Goal: Contribute content: Add original content to the website for others to see

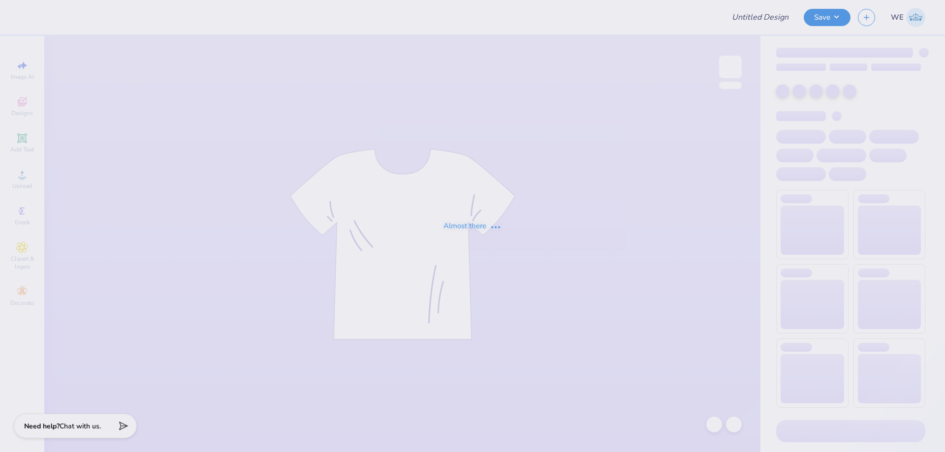
type input "[PERSON_NAME] : [US_STATE] Tech"
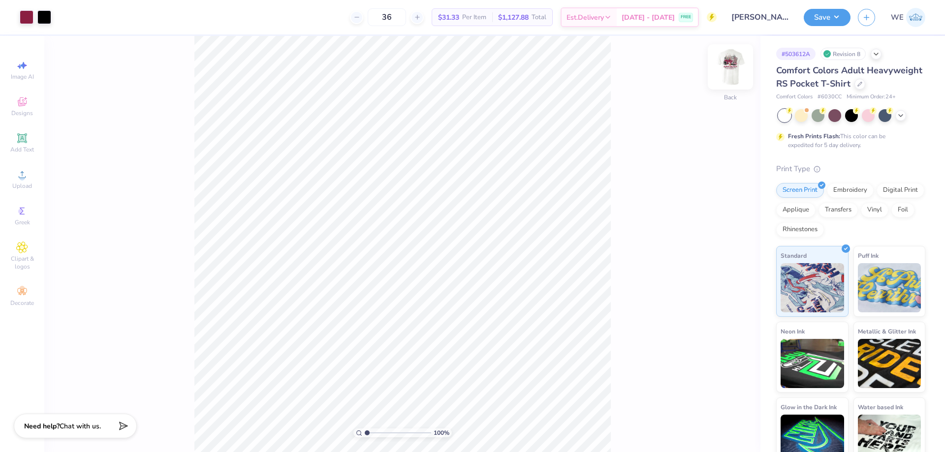
click at [735, 65] on img at bounding box center [730, 66] width 39 height 39
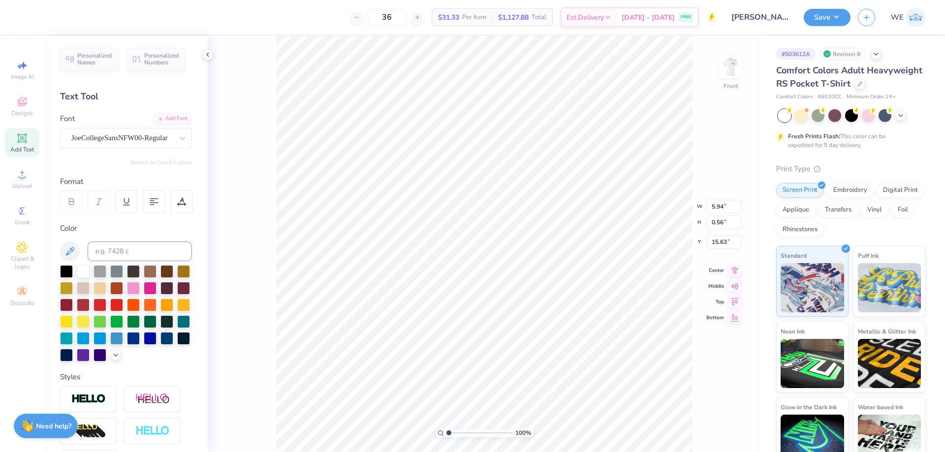
type input "9.13"
type input "0.48"
type input "14.89"
type input "10.99"
type input "1.33"
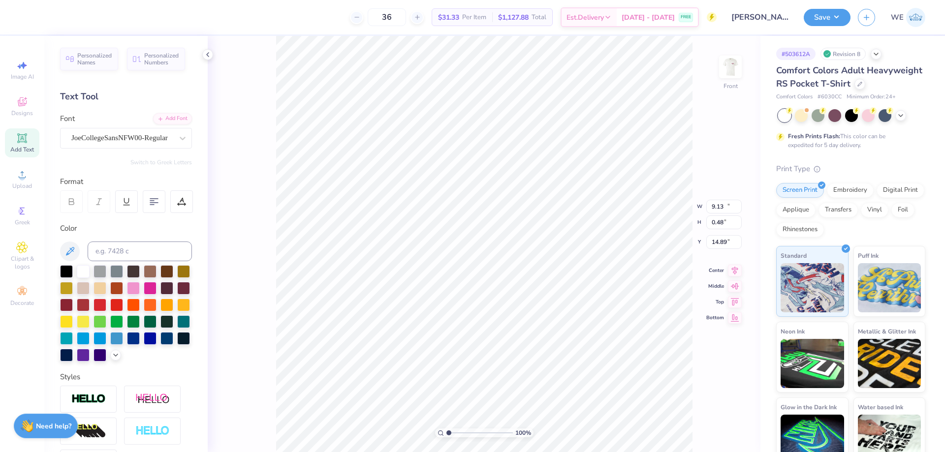
type input "13.36"
click at [27, 183] on span "Upload" at bounding box center [22, 186] width 20 height 8
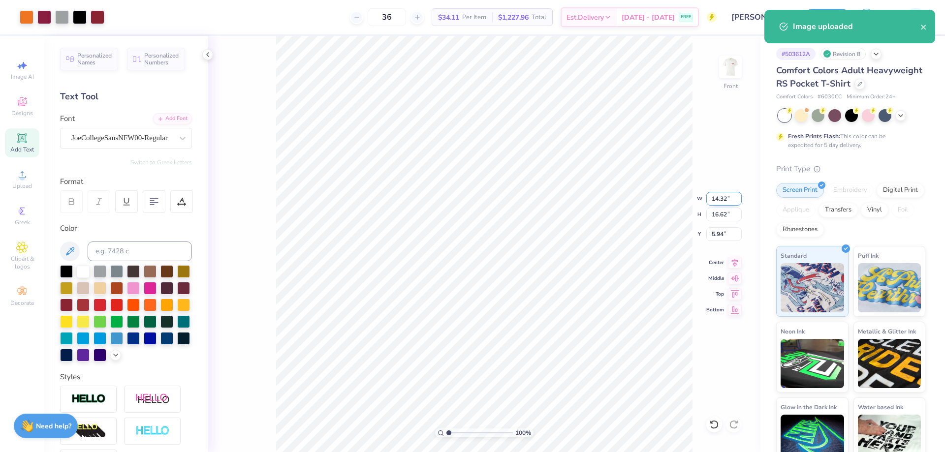
click at [719, 199] on input "14.32" at bounding box center [723, 199] width 35 height 14
type input "12.00"
type input "13.92"
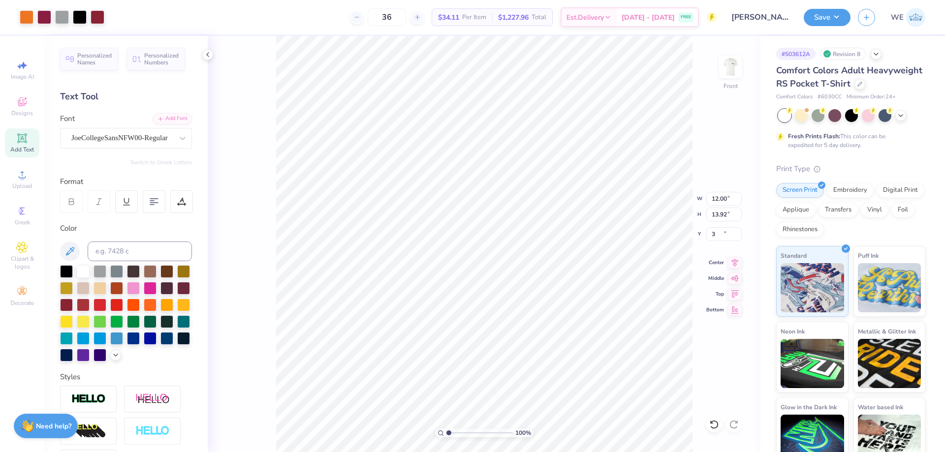
type input "3.00"
click at [818, 13] on button "Save" at bounding box center [827, 15] width 47 height 17
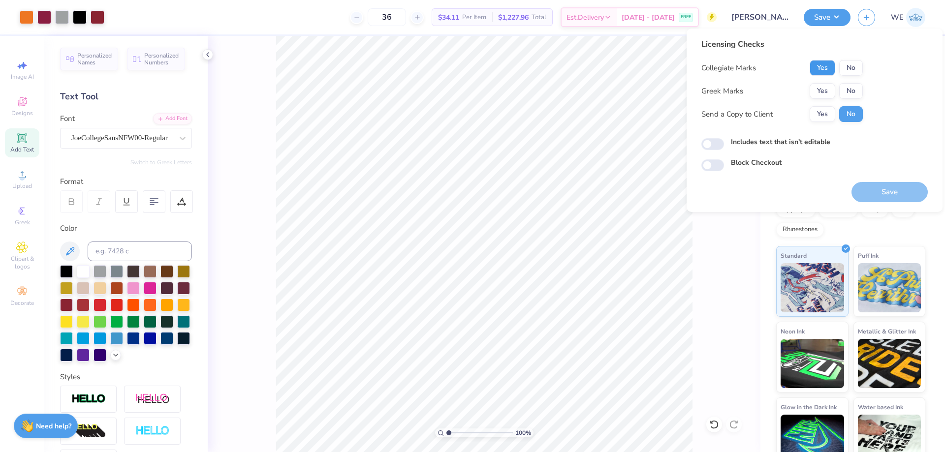
click at [820, 67] on button "Yes" at bounding box center [823, 68] width 26 height 16
click at [822, 90] on button "Yes" at bounding box center [823, 91] width 26 height 16
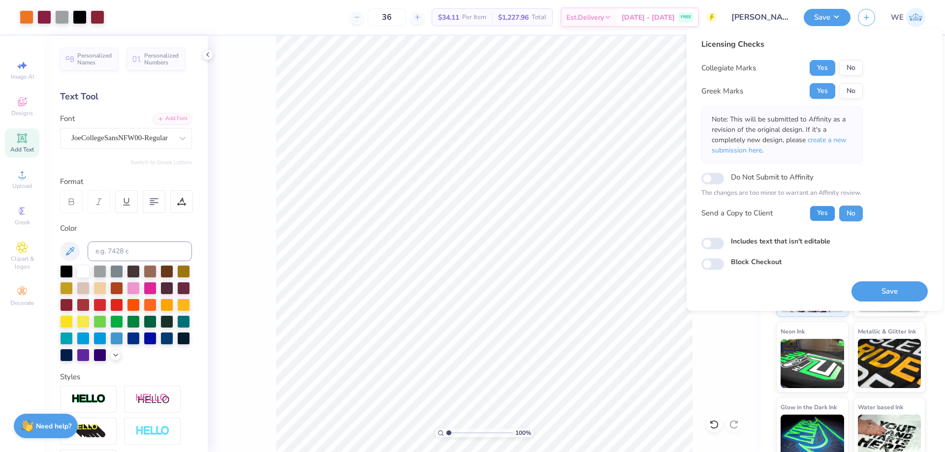
click at [819, 212] on button "Yes" at bounding box center [823, 214] width 26 height 16
click at [713, 241] on input "Includes text that isn't editable" at bounding box center [712, 244] width 23 height 12
checkbox input "true"
click at [862, 287] on button "Save" at bounding box center [889, 292] width 76 height 20
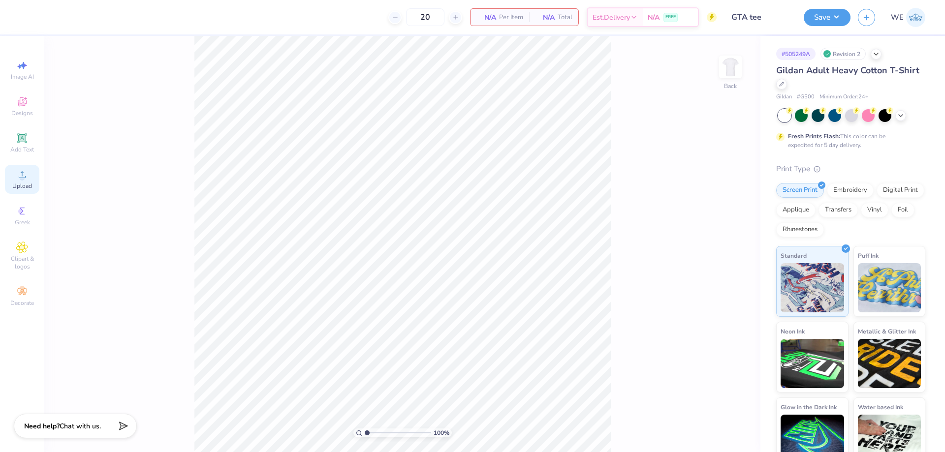
click at [27, 170] on icon at bounding box center [22, 175] width 12 height 12
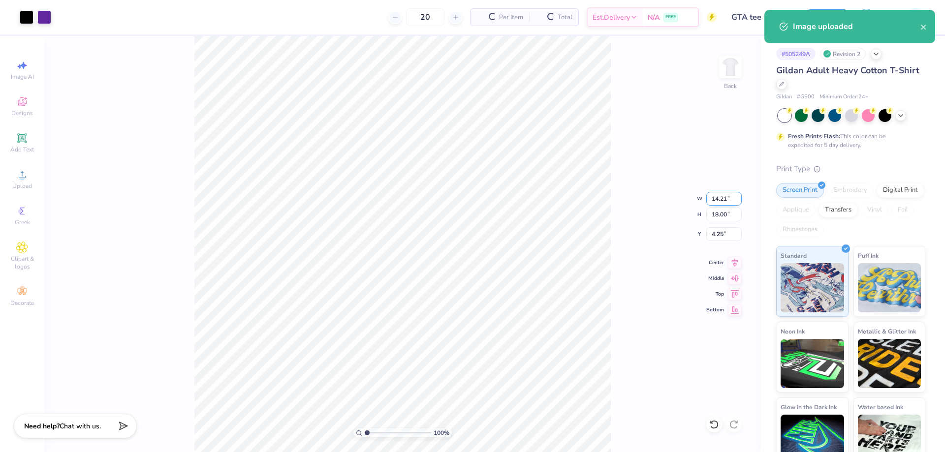
click at [721, 201] on input "14.21" at bounding box center [723, 199] width 35 height 14
type input "3.00"
type input "3.80"
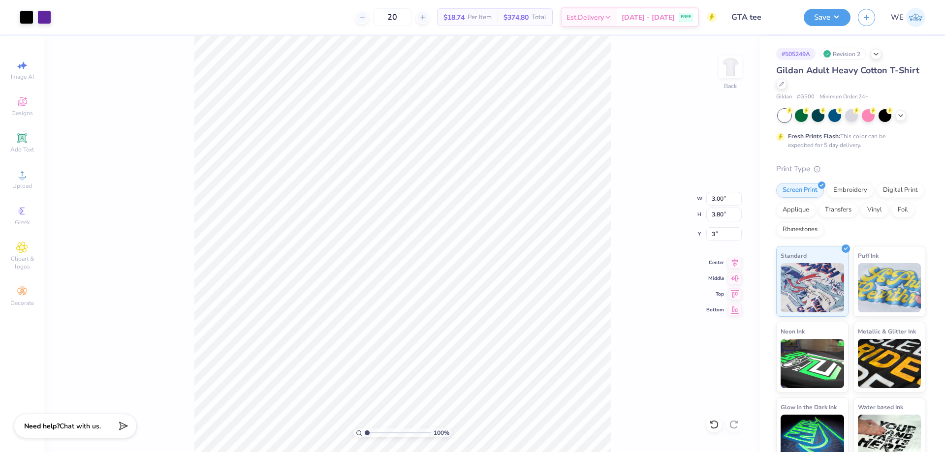
type input "3.00"
click at [721, 236] on input "5.35" at bounding box center [723, 234] width 35 height 14
type input "3.00"
click at [742, 62] on div "100 % Back" at bounding box center [402, 244] width 716 height 416
click at [724, 73] on img at bounding box center [730, 66] width 39 height 39
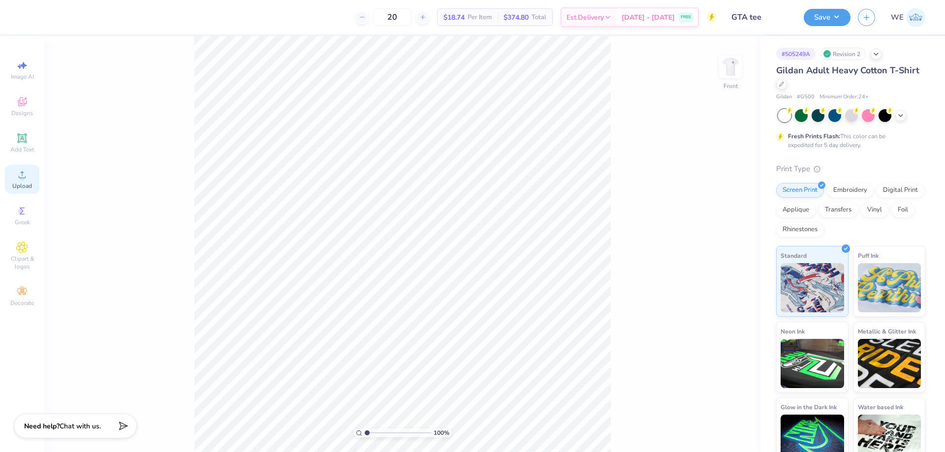
click at [28, 177] on div "Upload" at bounding box center [22, 179] width 34 height 29
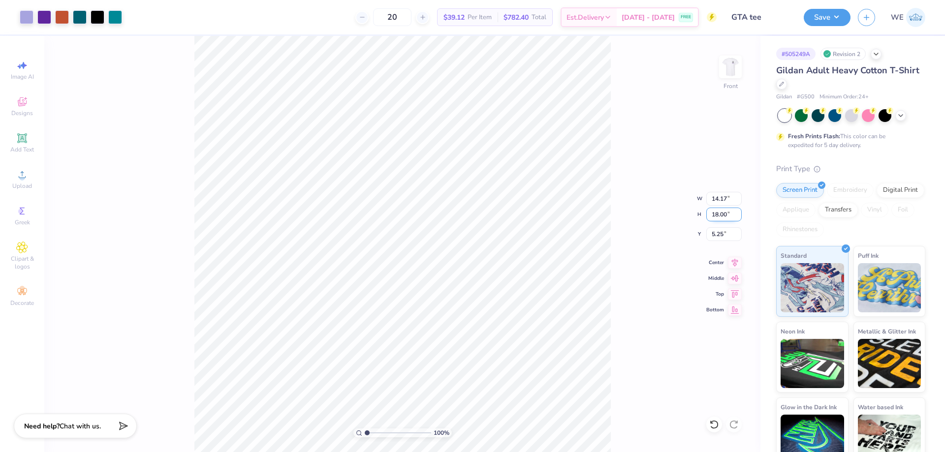
click at [726, 211] on input "18.00" at bounding box center [723, 215] width 35 height 14
type input "14"
type input "11.03"
type input "14.00"
type input "3.00"
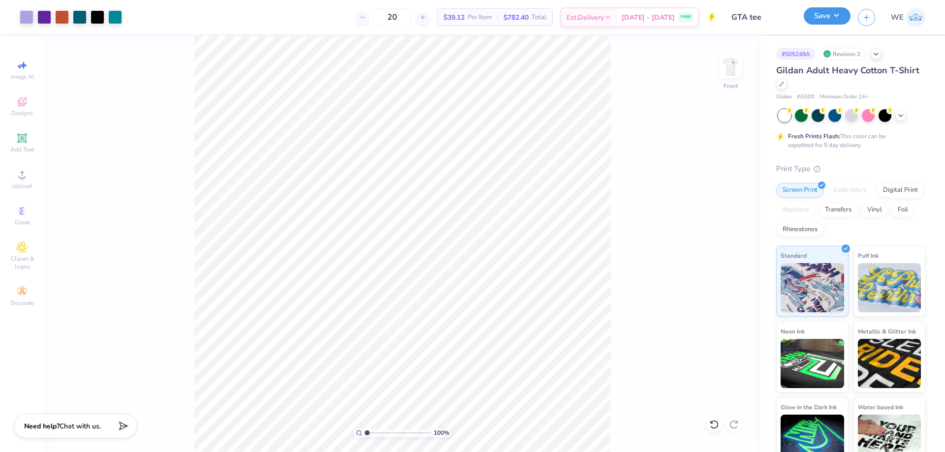
click at [826, 21] on button "Save" at bounding box center [827, 15] width 47 height 17
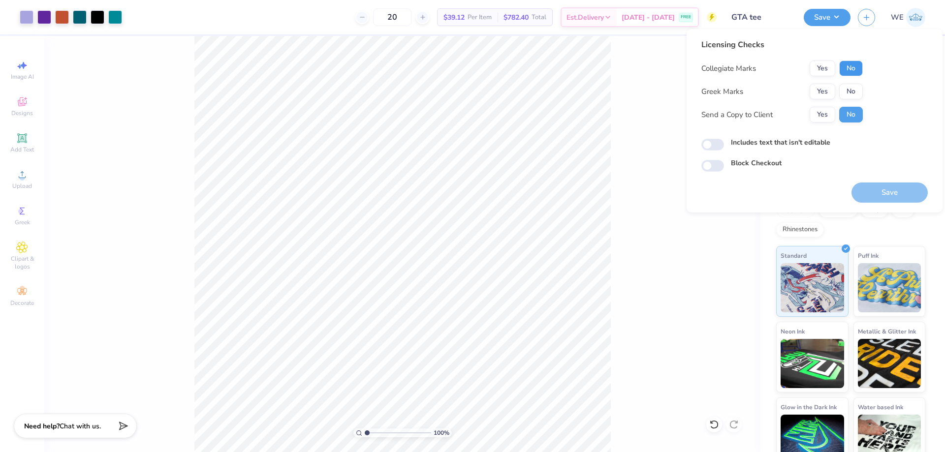
click at [847, 71] on button "No" at bounding box center [851, 69] width 24 height 16
click at [840, 92] on button "No" at bounding box center [851, 92] width 24 height 16
click at [817, 117] on button "Yes" at bounding box center [823, 115] width 26 height 16
click at [715, 139] on input "Includes text that isn't editable" at bounding box center [712, 145] width 23 height 12
checkbox input "true"
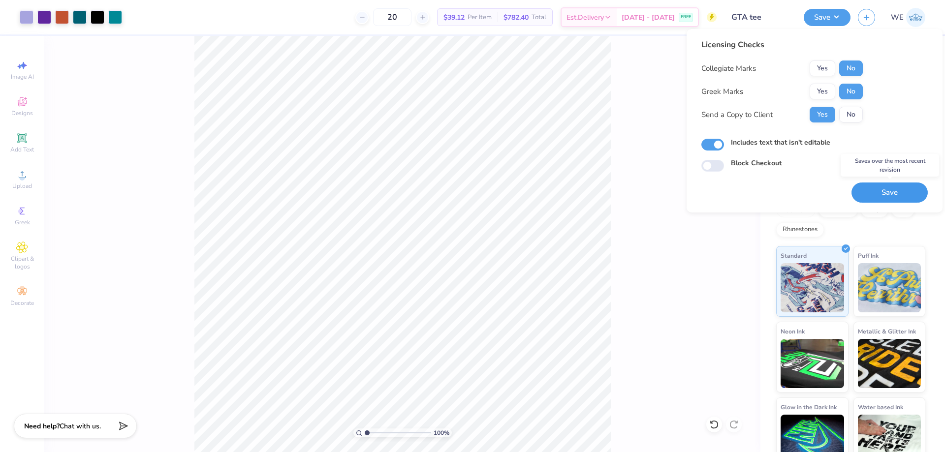
click at [881, 191] on button "Save" at bounding box center [889, 193] width 76 height 20
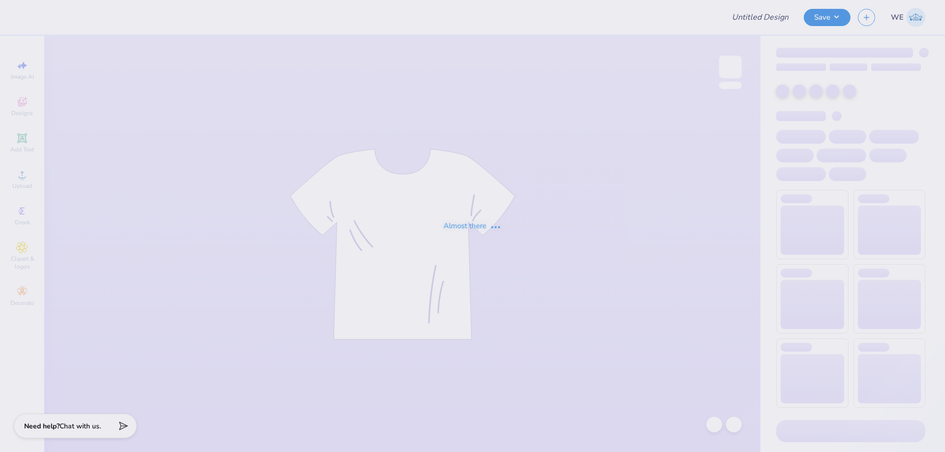
type input "parents weekend ideas"
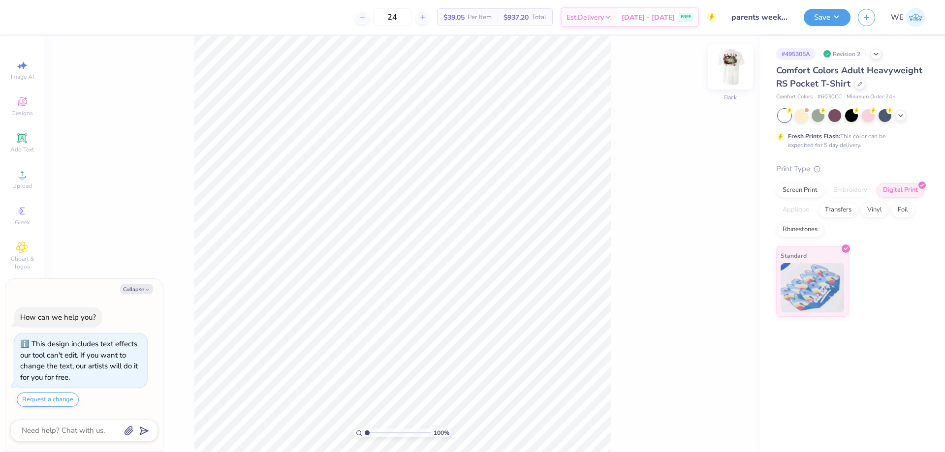
click at [734, 58] on img at bounding box center [730, 66] width 39 height 39
click at [28, 182] on div "Upload" at bounding box center [22, 179] width 34 height 29
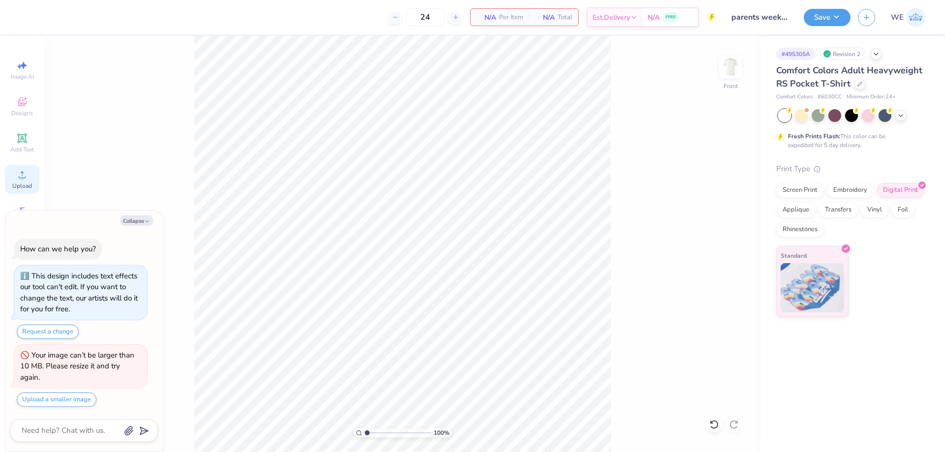
click at [31, 177] on div "Upload" at bounding box center [22, 179] width 34 height 29
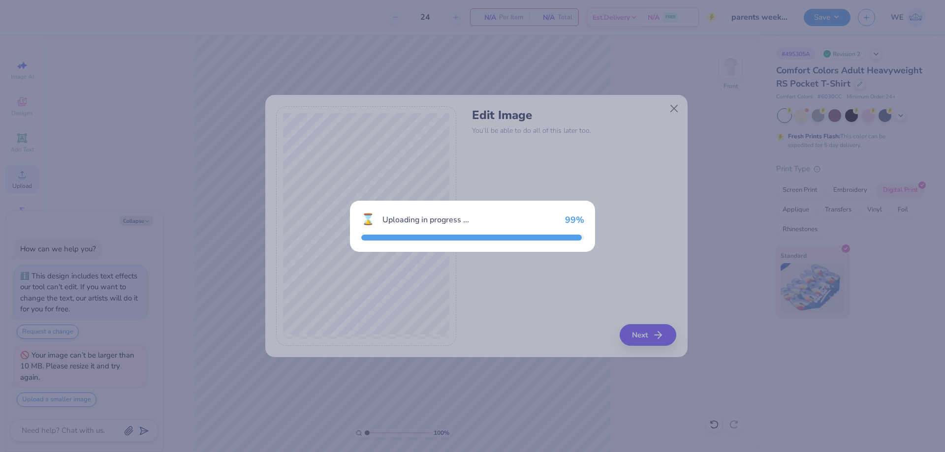
type textarea "x"
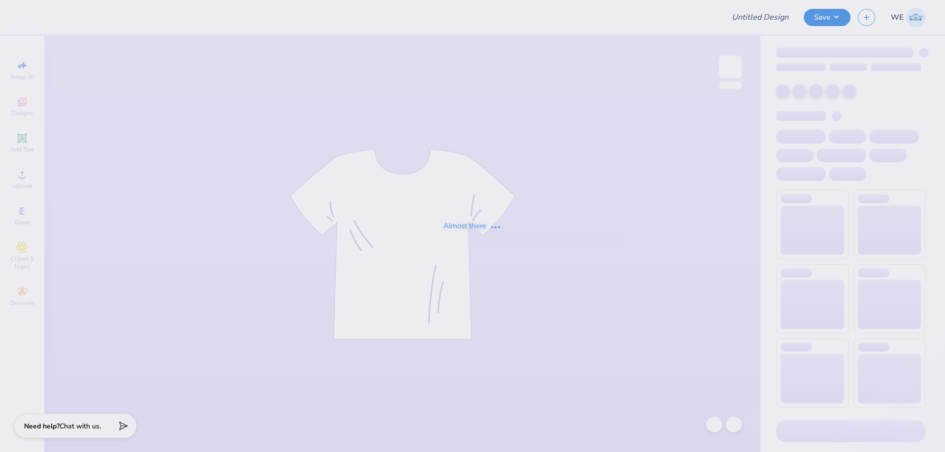
type input "parents weekend ideas"
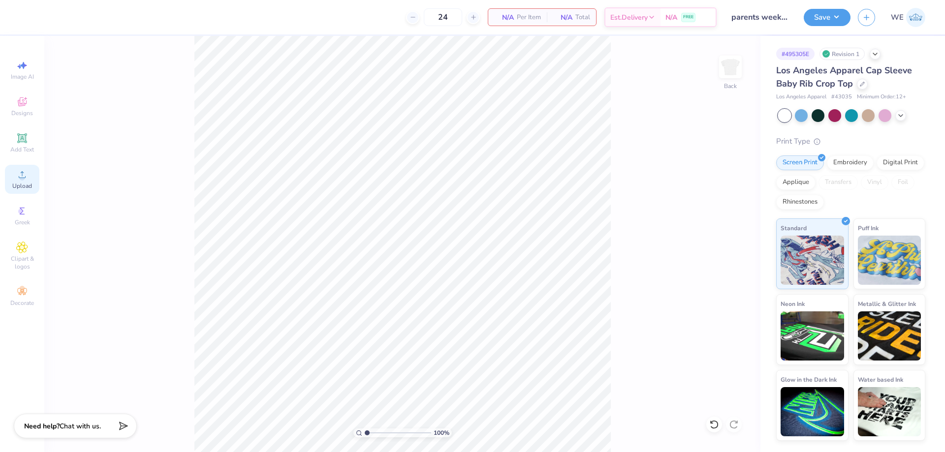
click at [30, 185] on span "Upload" at bounding box center [22, 186] width 20 height 8
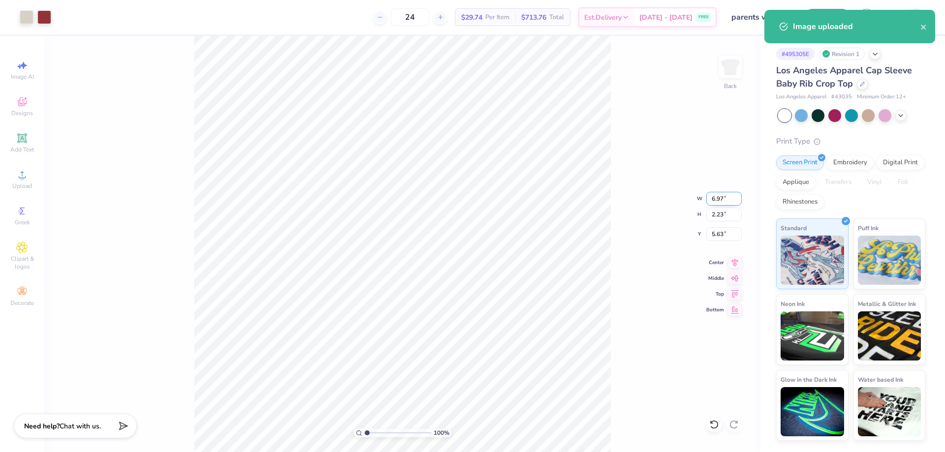
click at [723, 200] on input "6.97" at bounding box center [723, 199] width 35 height 14
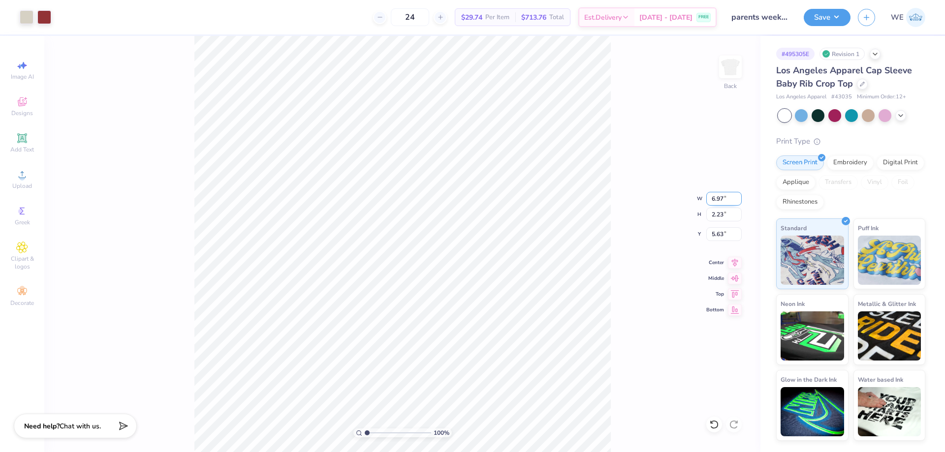
click at [722, 201] on input "6.97" at bounding box center [723, 199] width 35 height 14
type input "5.00"
type input "1.60"
click at [712, 238] on input "5.95" at bounding box center [723, 234] width 35 height 14
type input "3.00"
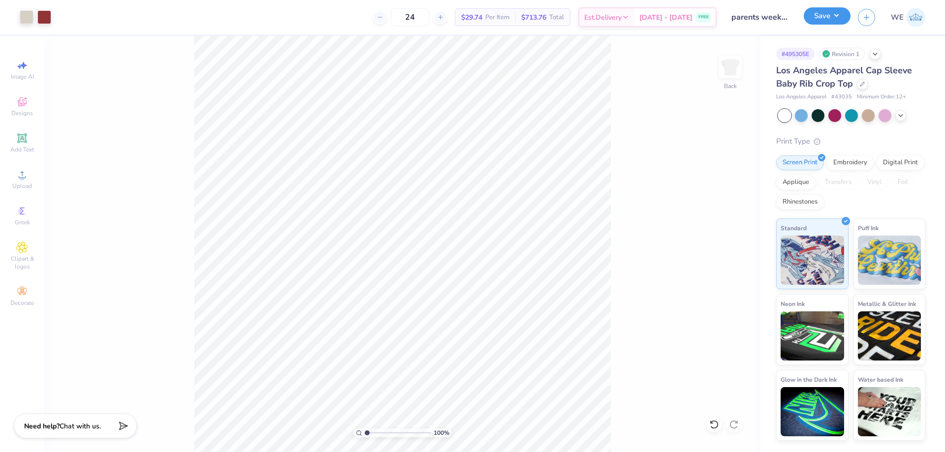
click at [841, 11] on button "Save" at bounding box center [827, 15] width 47 height 17
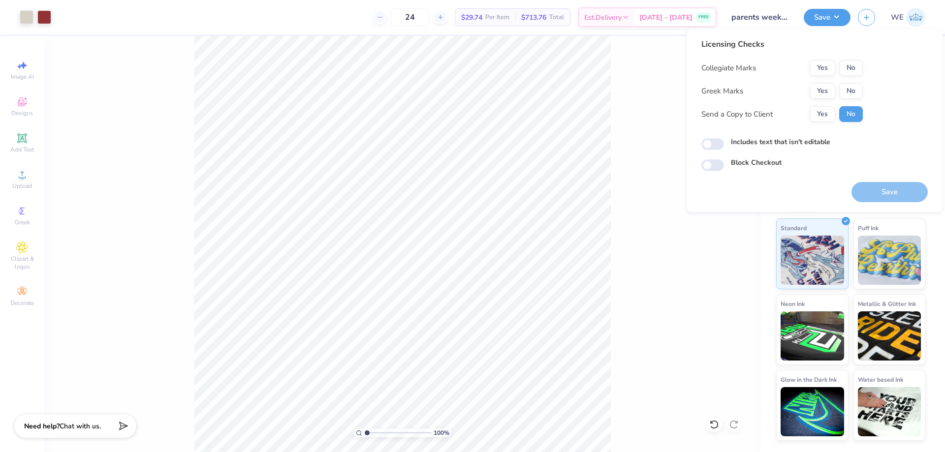
click at [865, 69] on div "Licensing Checks Collegiate Marks Yes No Greek Marks Yes No Send a Copy to Clie…" at bounding box center [814, 104] width 226 height 133
click at [854, 67] on button "No" at bounding box center [851, 68] width 24 height 16
click at [825, 97] on button "Yes" at bounding box center [823, 91] width 26 height 16
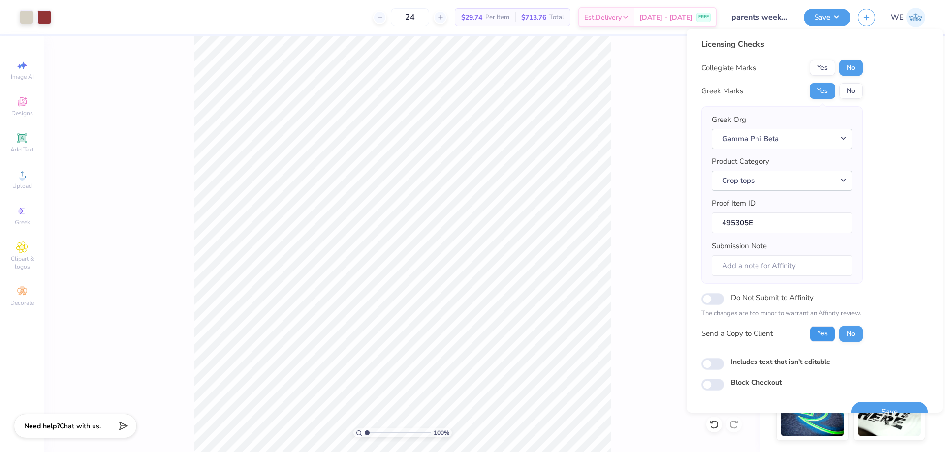
click at [822, 331] on button "Yes" at bounding box center [823, 334] width 26 height 16
click at [715, 369] on input "Includes text that isn't editable" at bounding box center [712, 364] width 23 height 12
checkbox input "true"
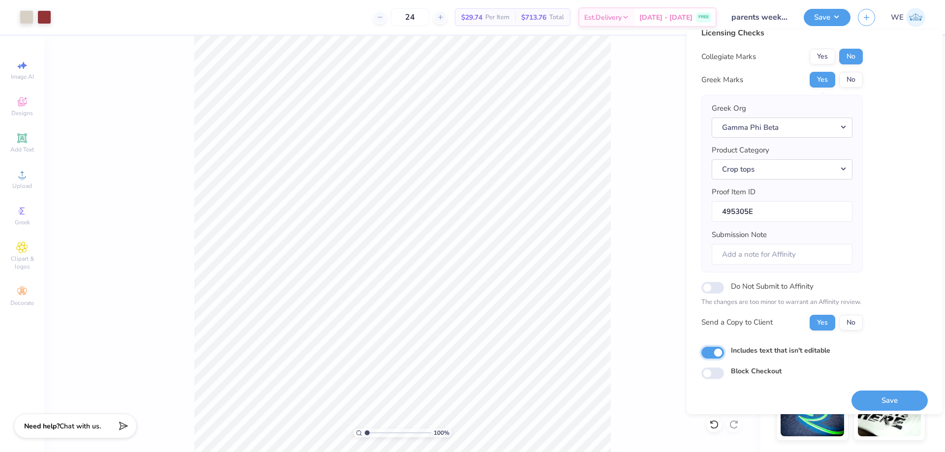
scroll to position [19, 0]
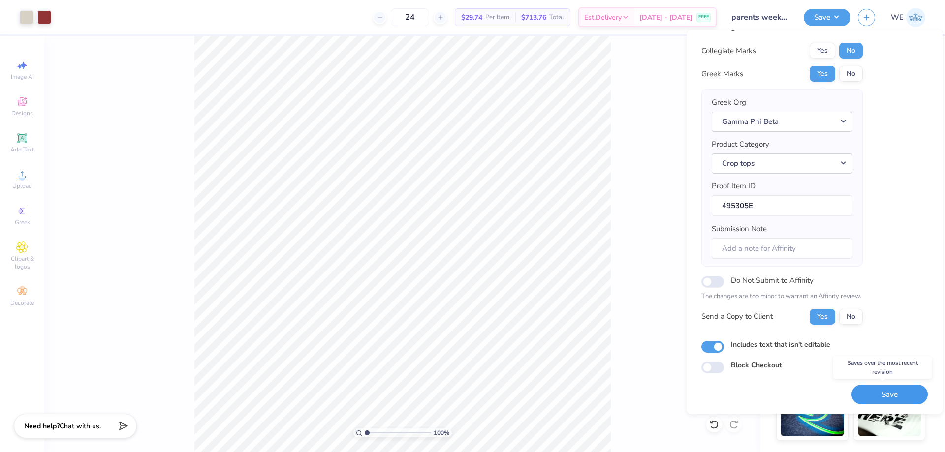
click at [880, 394] on button "Save" at bounding box center [889, 395] width 76 height 20
